Goal: Transaction & Acquisition: Purchase product/service

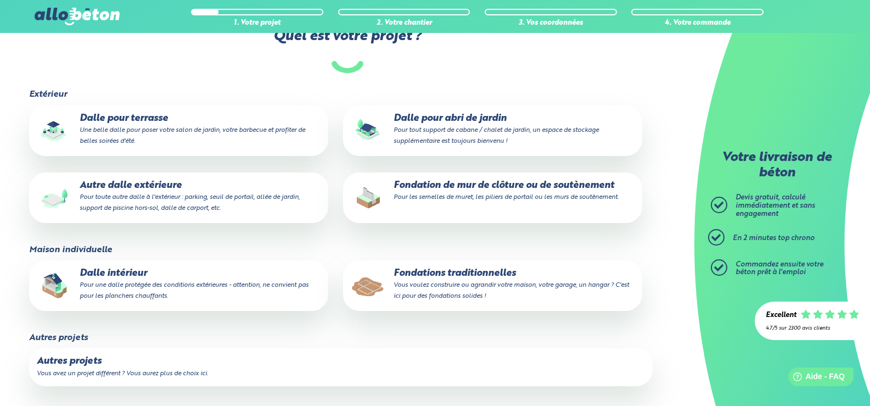
click at [192, 289] on small "Pour une dalle protégée des conditions extérieures - attention, ne convient pas…" at bounding box center [194, 291] width 229 height 18
click at [0, 0] on input "Dalle intérieur Pour une dalle protégée des conditions extérieures - attention,…" at bounding box center [0, 0] width 0 height 0
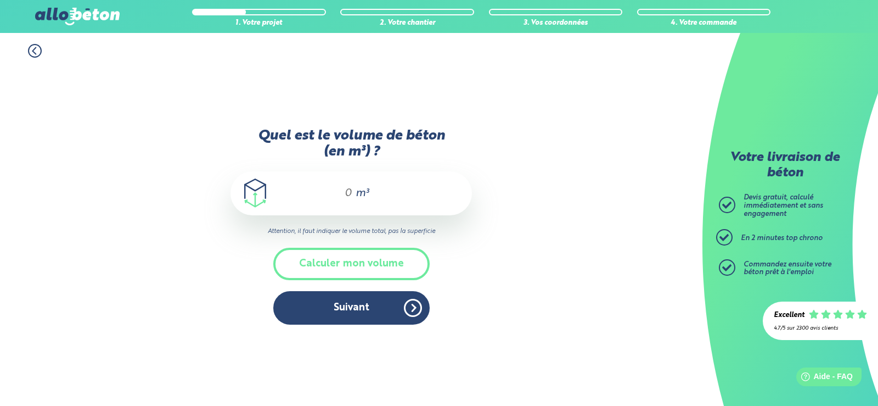
click at [346, 193] on input "Quel est le volume de béton (en m³) ?" at bounding box center [343, 193] width 19 height 13
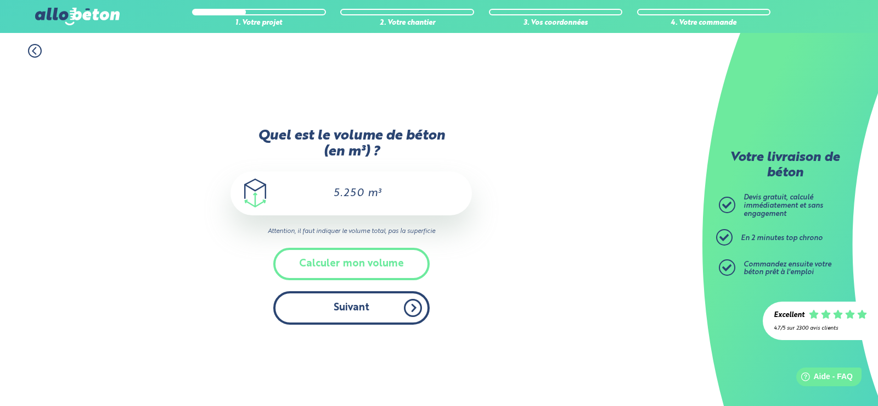
type input "5.250"
click at [356, 310] on button "Suivant" at bounding box center [351, 307] width 156 height 33
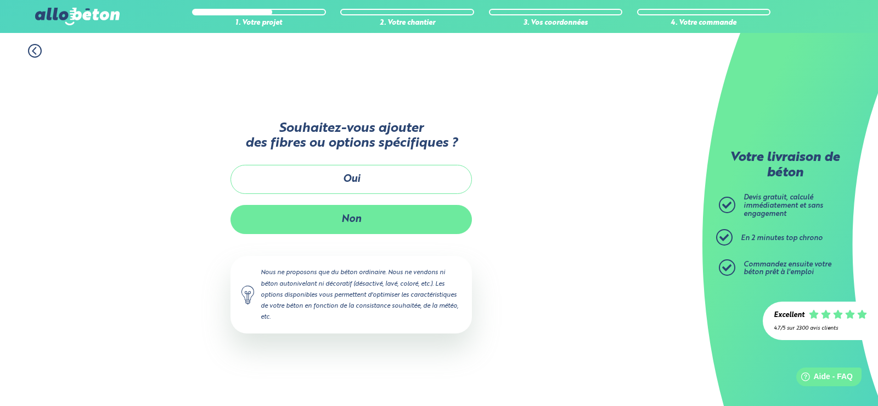
click at [359, 220] on button "Non" at bounding box center [352, 219] width 242 height 29
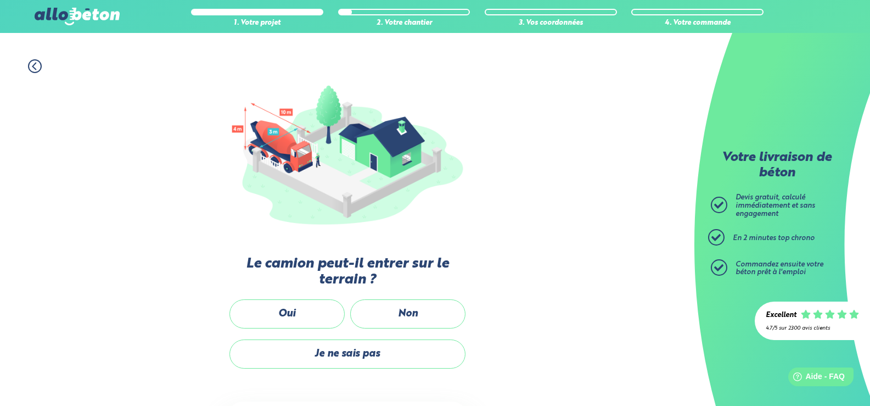
scroll to position [110, 0]
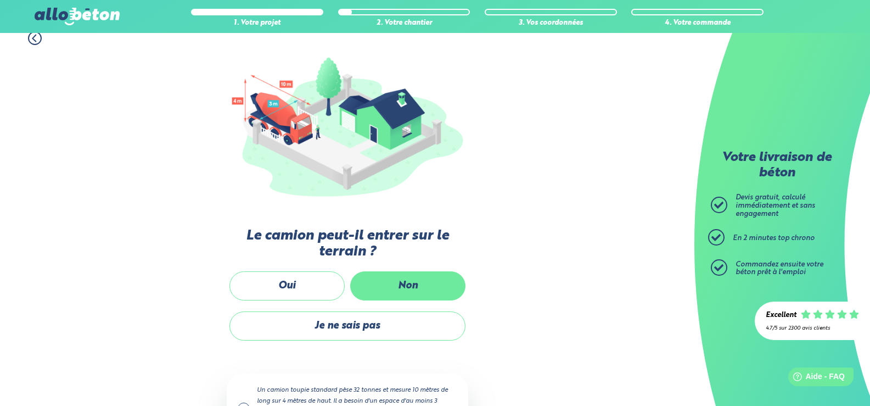
click at [395, 283] on label "Non" at bounding box center [407, 285] width 115 height 29
click at [0, 0] on input "Non" at bounding box center [0, 0] width 0 height 0
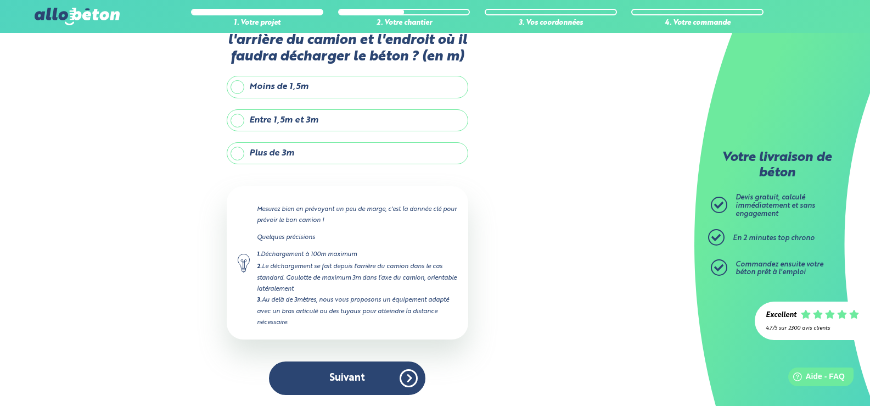
click at [307, 156] on label "Plus de 3m" at bounding box center [348, 153] width 242 height 22
click at [0, 0] on input "Plus de 3m" at bounding box center [0, 0] width 0 height 0
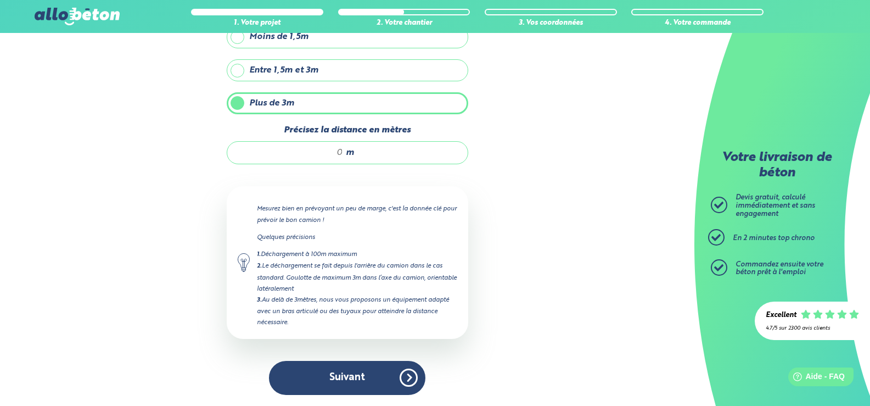
click at [351, 154] on span "m" at bounding box center [350, 153] width 8 height 10
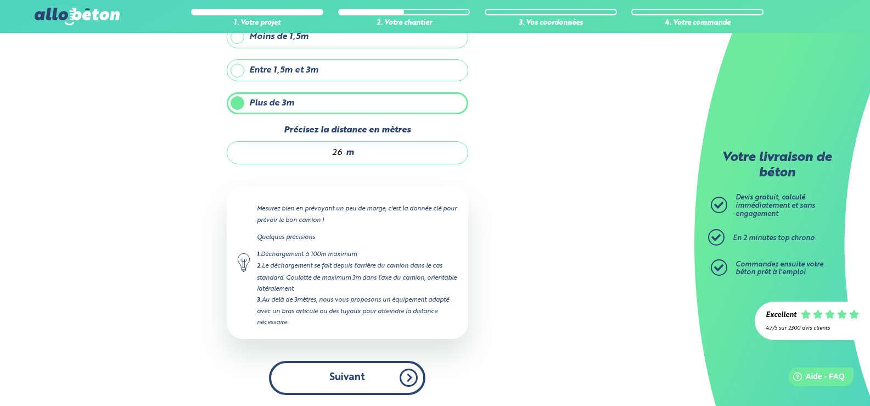
type input "26"
click at [315, 380] on button "Suivant" at bounding box center [347, 377] width 156 height 33
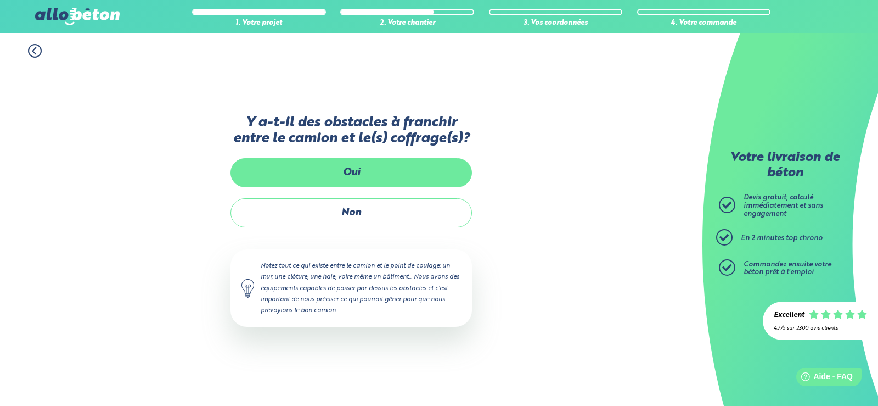
click at [350, 173] on label "Oui" at bounding box center [352, 172] width 242 height 29
click at [0, 0] on input "Oui" at bounding box center [0, 0] width 0 height 0
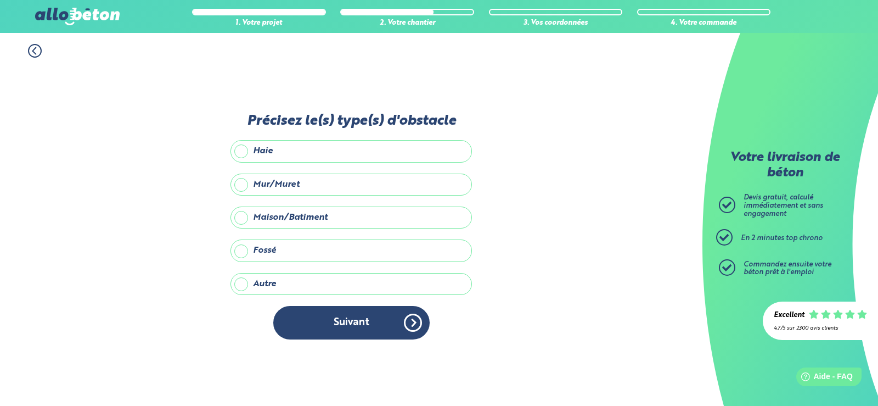
click at [241, 145] on label "Haie" at bounding box center [352, 151] width 242 height 22
click at [0, 0] on input "Haie" at bounding box center [0, 0] width 0 height 0
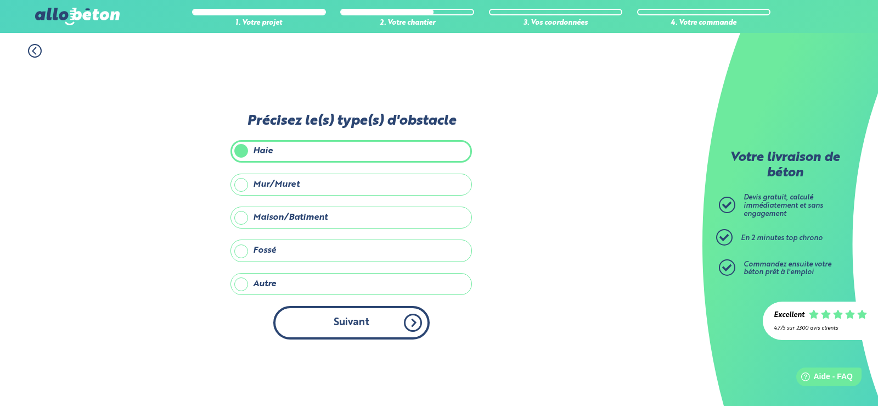
click at [339, 322] on button "Suivant" at bounding box center [351, 322] width 156 height 33
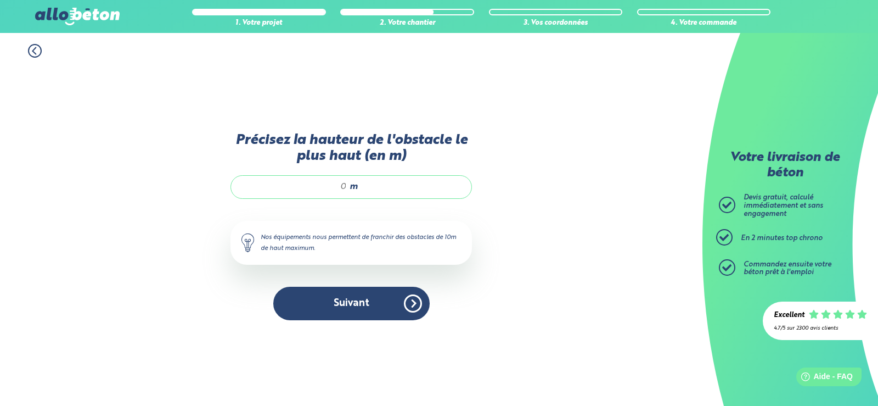
click at [343, 186] on input "Précisez la hauteur de l'obstacle le plus haut (en m)" at bounding box center [294, 186] width 105 height 11
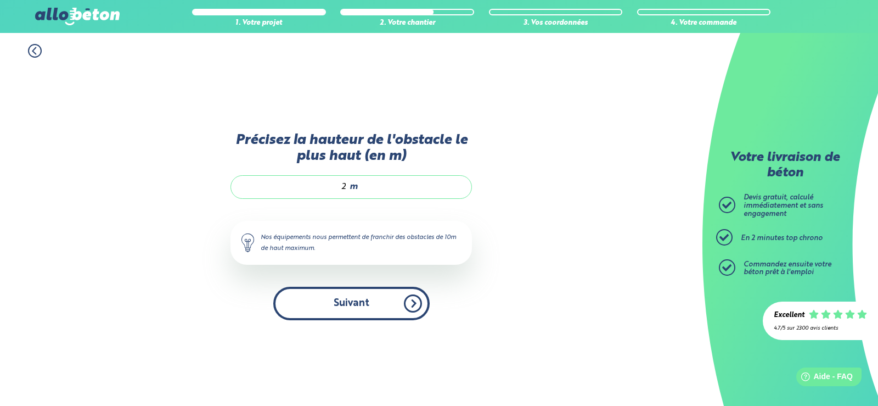
type input "2"
click at [361, 300] on button "Suivant" at bounding box center [351, 303] width 156 height 33
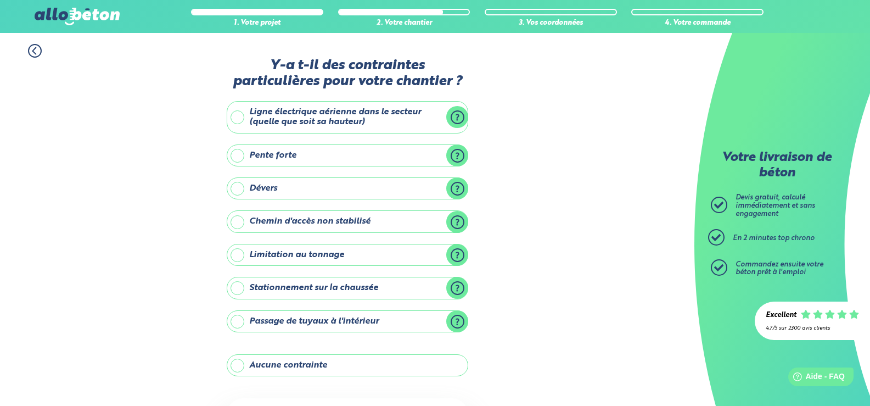
click at [322, 366] on label "Aucune contrainte" at bounding box center [348, 365] width 242 height 22
click at [0, 0] on input "Aucune contrainte" at bounding box center [0, 0] width 0 height 0
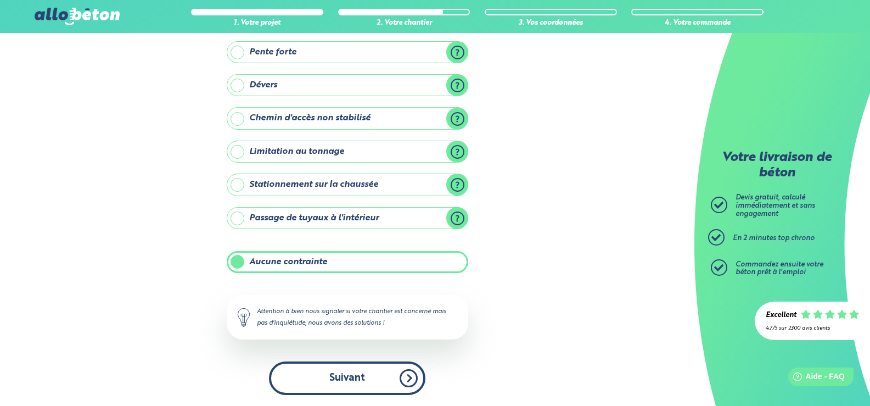
click at [371, 376] on button "Suivant" at bounding box center [347, 377] width 156 height 33
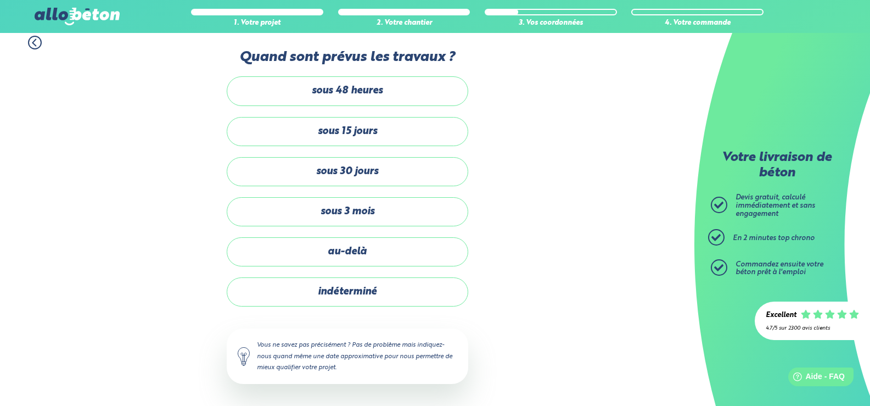
scroll to position [8, 0]
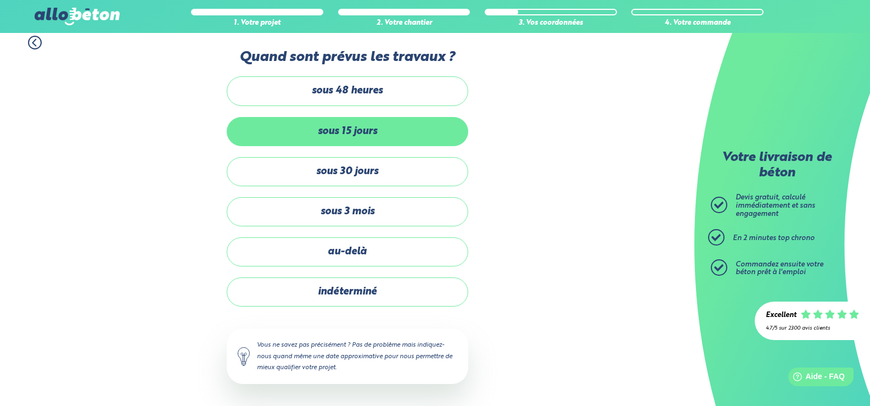
click at [358, 132] on label "sous 15 jours" at bounding box center [348, 131] width 242 height 29
click at [0, 0] on input "sous 15 jours" at bounding box center [0, 0] width 0 height 0
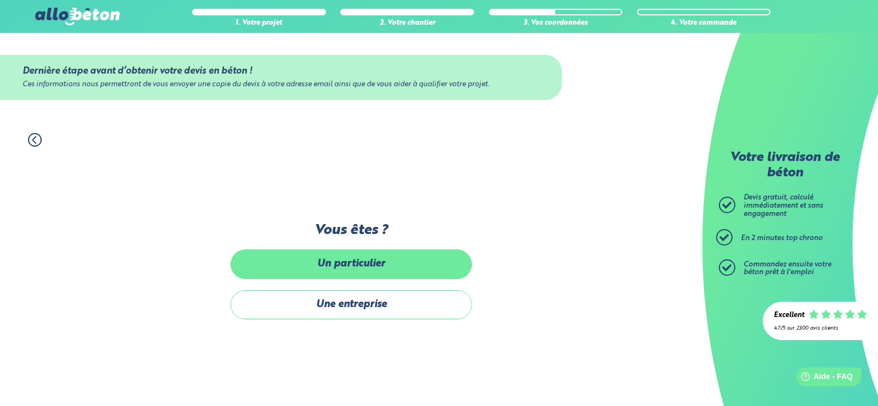
click at [361, 266] on label "Un particulier" at bounding box center [352, 263] width 242 height 29
click at [0, 0] on input "Un particulier" at bounding box center [0, 0] width 0 height 0
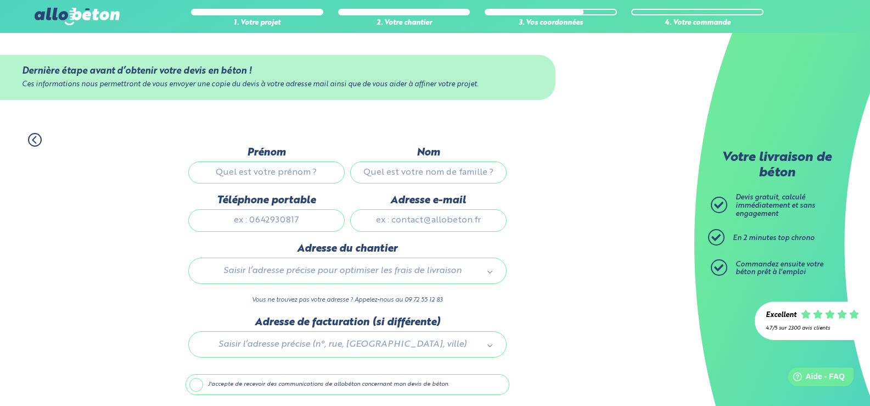
click at [305, 169] on input "Prénom" at bounding box center [266, 172] width 156 height 22
type input "[PERSON_NAME]"
type input "0669494287"
click at [396, 221] on input "Adresse e-mail" at bounding box center [428, 220] width 156 height 22
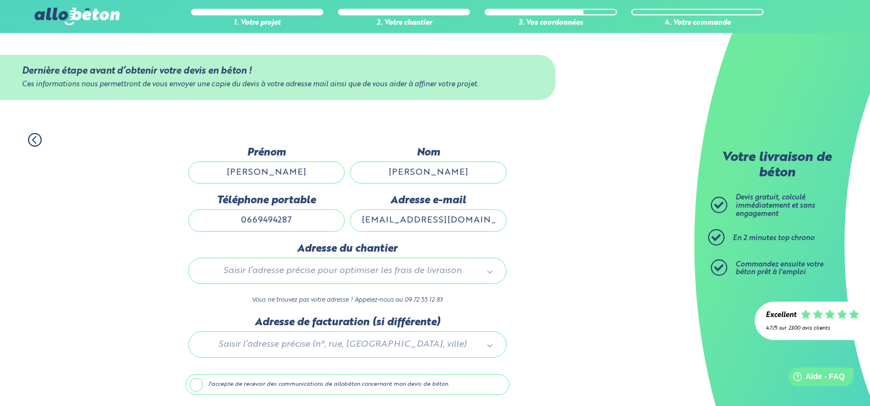
type input "[EMAIL_ADDRESS][DOMAIN_NAME]"
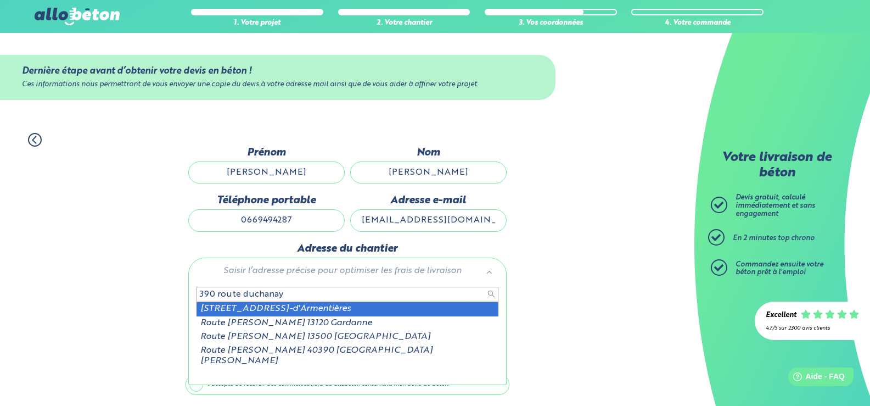
click at [253, 294] on input "390 route duchanay" at bounding box center [348, 294] width 302 height 15
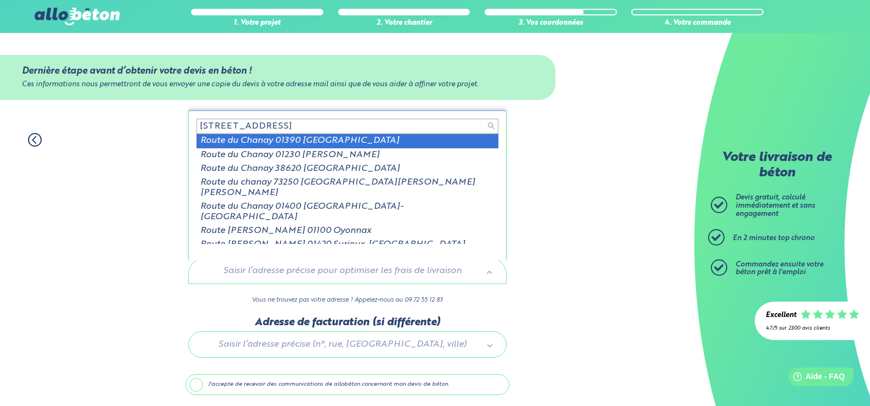
type input "[STREET_ADDRESS]"
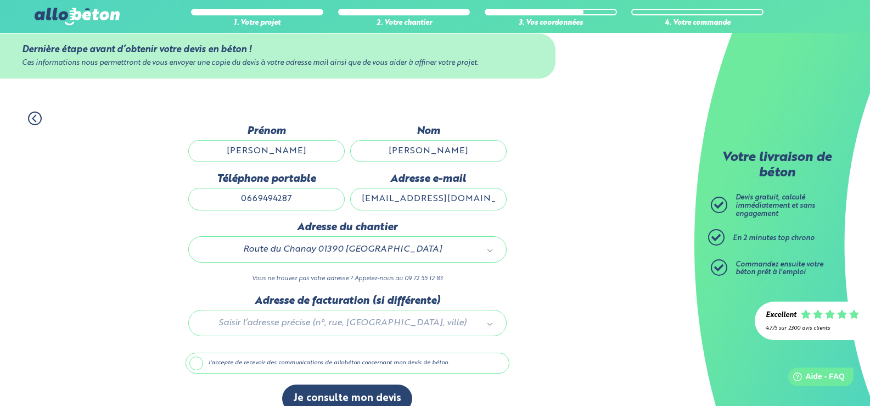
scroll to position [39, 0]
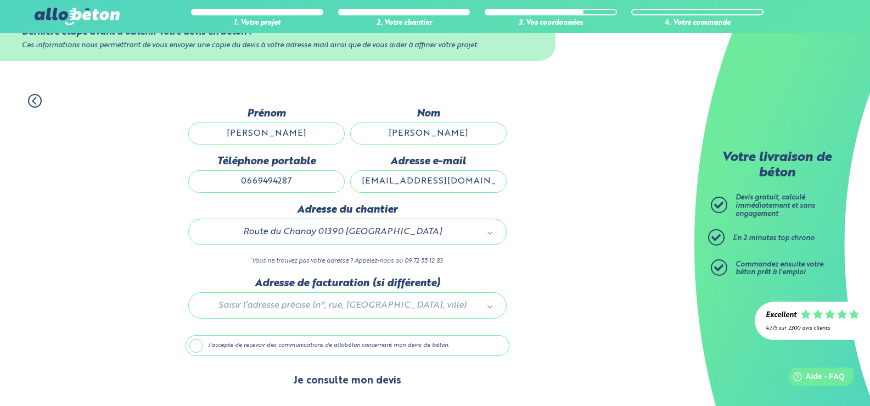
click at [366, 377] on button "Je consulte mon devis" at bounding box center [347, 381] width 130 height 28
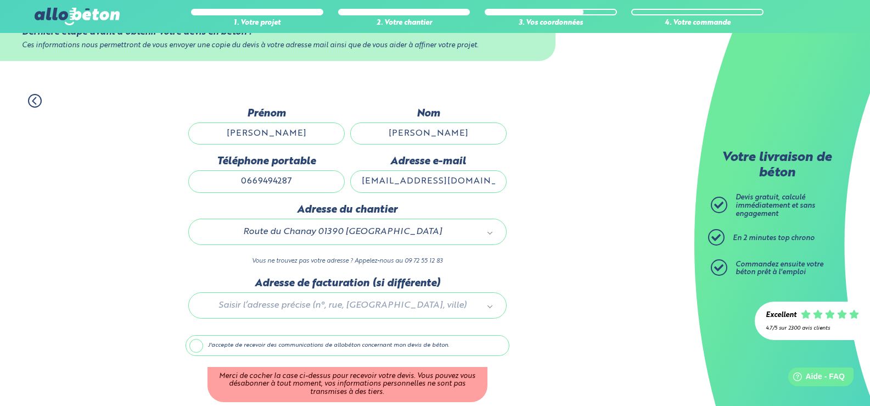
click at [196, 343] on label "J'accepte de recevoir des communications de allobéton concernant mon devis de b…" at bounding box center [348, 345] width 324 height 21
click at [0, 0] on input "J'accepte de recevoir des communications de allobéton concernant mon devis de b…" at bounding box center [0, 0] width 0 height 0
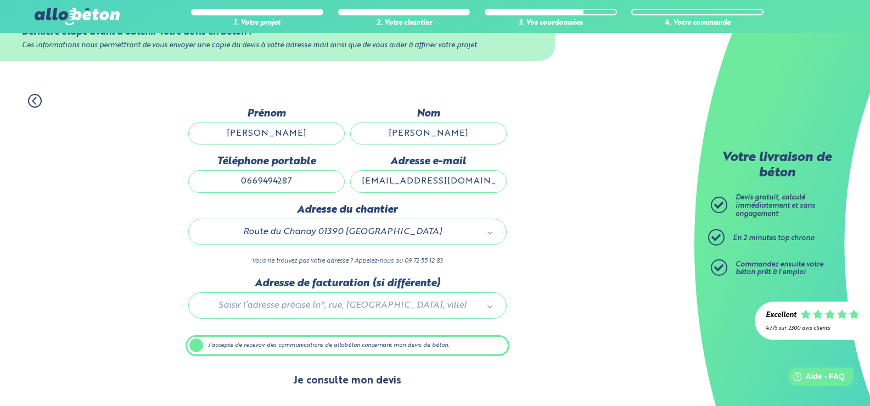
click at [363, 381] on button "Je consulte mon devis" at bounding box center [347, 381] width 130 height 28
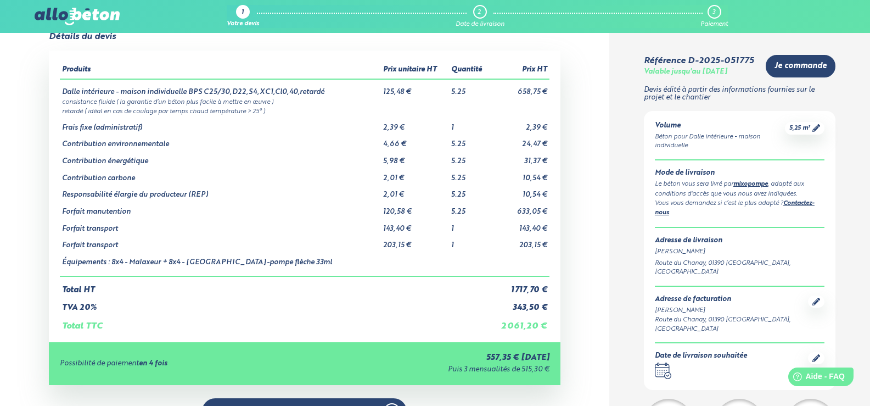
scroll to position [55, 0]
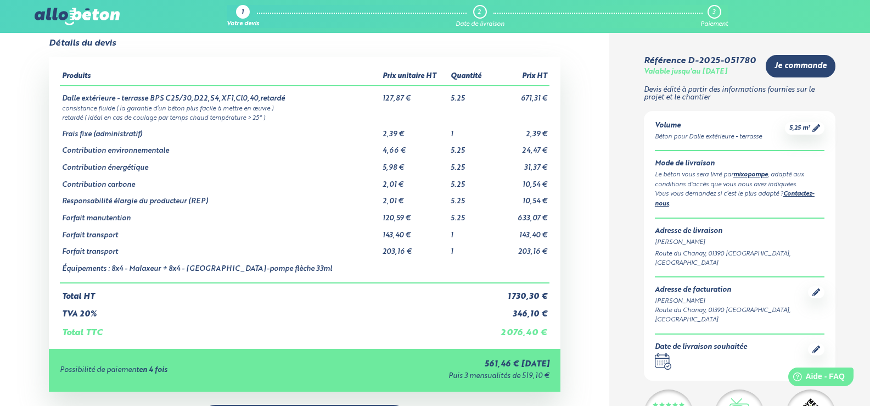
scroll to position [55, 0]
